Goal: Task Accomplishment & Management: Manage account settings

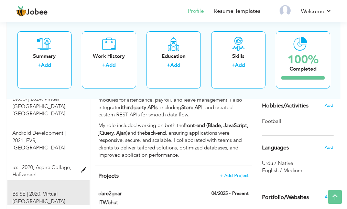
scroll to position [344, 0]
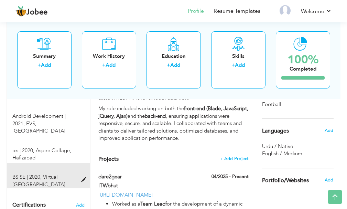
click at [50, 173] on span "Virtual University of Pakistan" at bounding box center [38, 180] width 53 height 14
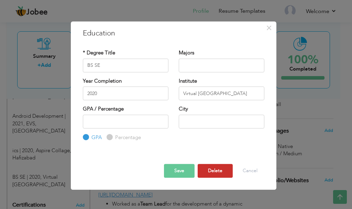
click at [211, 173] on button "Delete" at bounding box center [215, 171] width 35 height 14
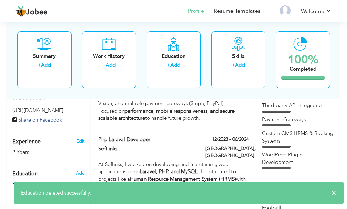
scroll to position [275, 0]
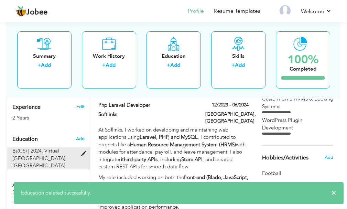
click at [37, 147] on span "Bs(CS) | 2024," at bounding box center [27, 150] width 31 height 7
type input "Bs(CS)"
type input "2024"
type input "3.1"
type input "Islamabad"
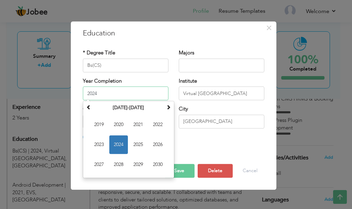
click at [123, 96] on input "2024" at bounding box center [126, 93] width 86 height 14
click at [102, 164] on span "2027" at bounding box center [99, 164] width 19 height 19
type input "2027"
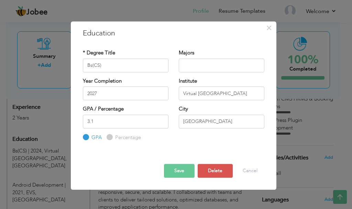
click at [182, 170] on button "Save" at bounding box center [179, 171] width 31 height 14
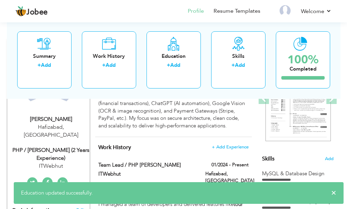
scroll to position [0, 0]
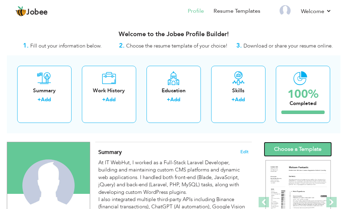
click at [293, 145] on link "Choose a Template" at bounding box center [298, 149] width 68 height 15
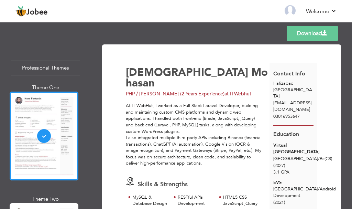
click at [311, 35] on link "Download" at bounding box center [312, 33] width 51 height 15
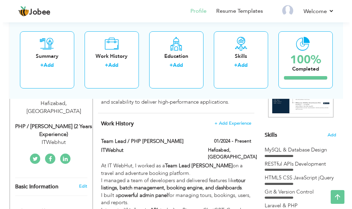
scroll to position [137, 0]
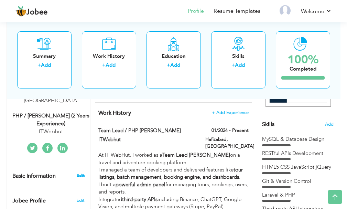
click at [80, 172] on link "Edit" at bounding box center [80, 175] width 8 height 6
type input "Muhammad"
type input "Mohasan"
type input "03016953647"
select select "number:166"
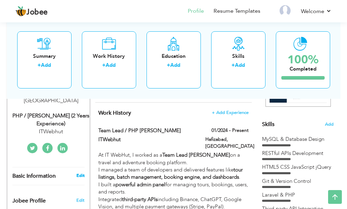
type input "Hafizabad"
select select "number:4"
type input "ITWebhut"
type input "PHP / Laravel Developer (2 Years Experience)"
type input "https://www.linkedin.com/in/mohasan-saeed-5968b629b/"
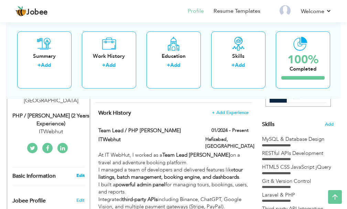
type input "https://www.facebook.com/mohasan.saeed"
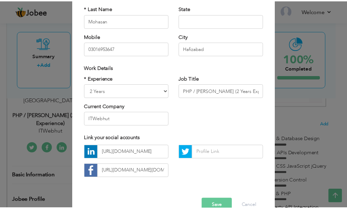
scroll to position [100, 0]
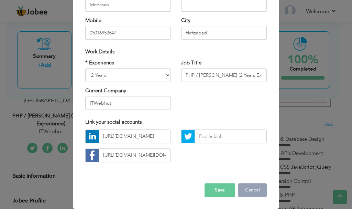
click at [248, 195] on button "Cancel" at bounding box center [252, 190] width 29 height 14
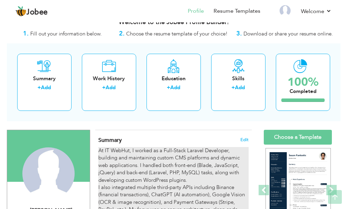
scroll to position [0, 0]
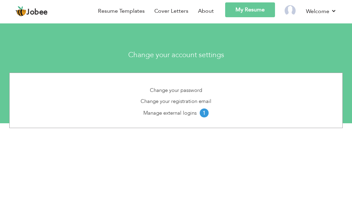
click at [172, 57] on h3 "Change your account settings" at bounding box center [176, 55] width 96 height 8
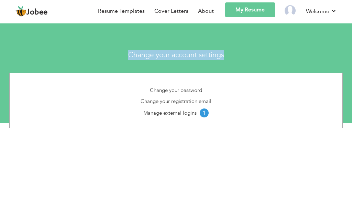
click at [172, 57] on h3 "Change your account settings" at bounding box center [176, 55] width 96 height 8
